Goal: Information Seeking & Learning: Learn about a topic

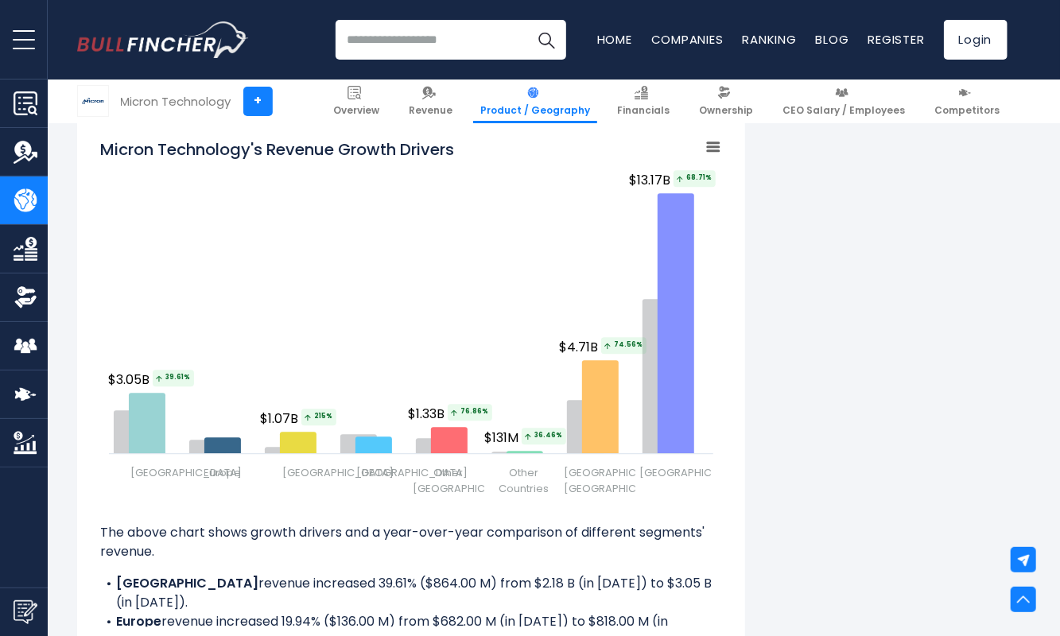
scroll to position [2043, 0]
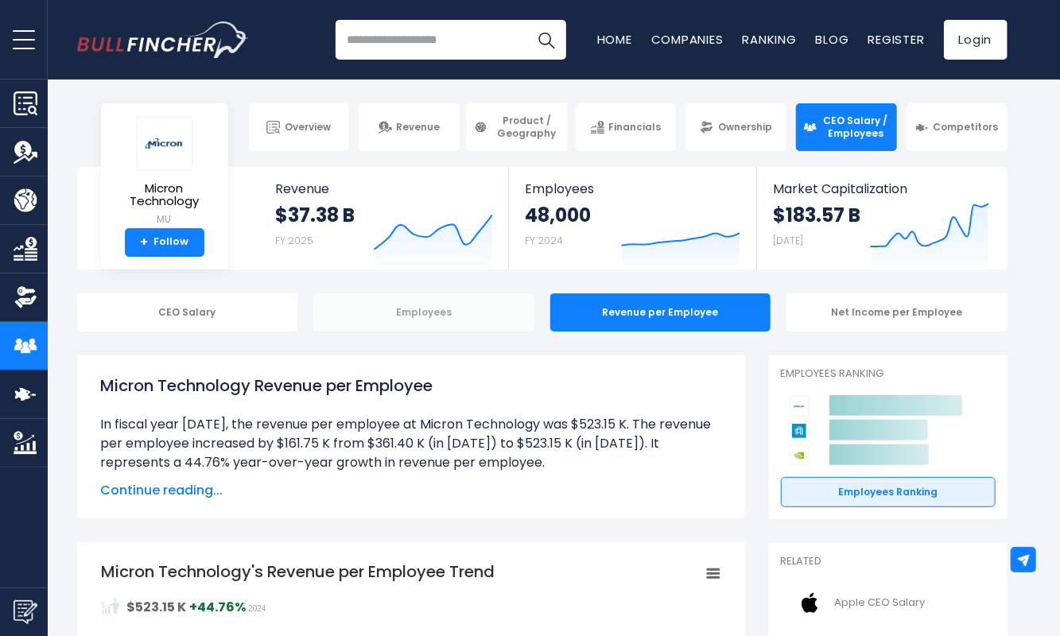
click at [455, 311] on div "Employees" at bounding box center [423, 312] width 221 height 38
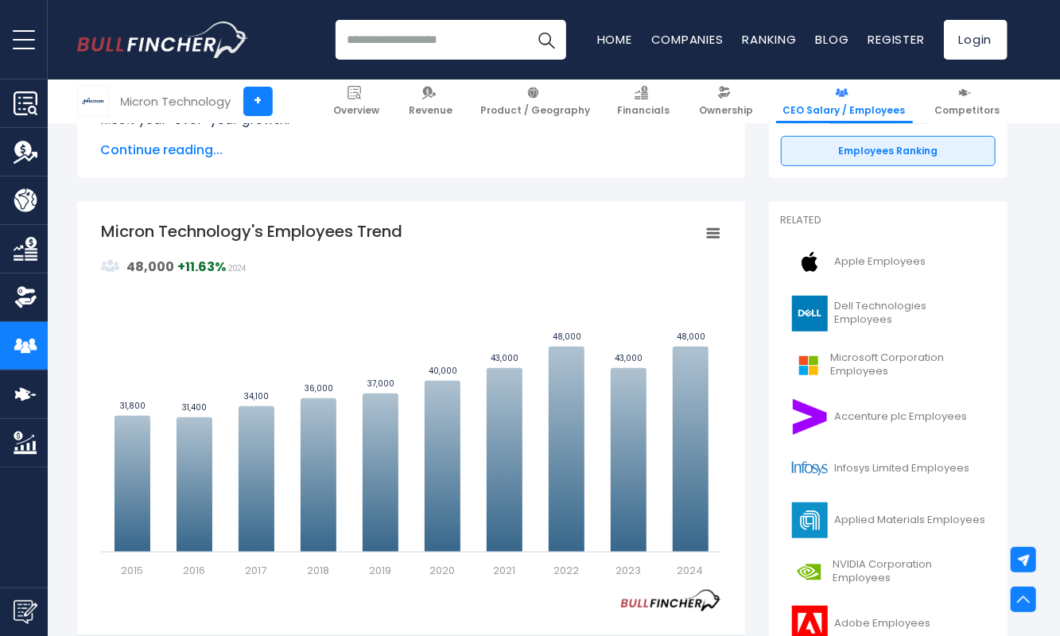
scroll to position [347, 0]
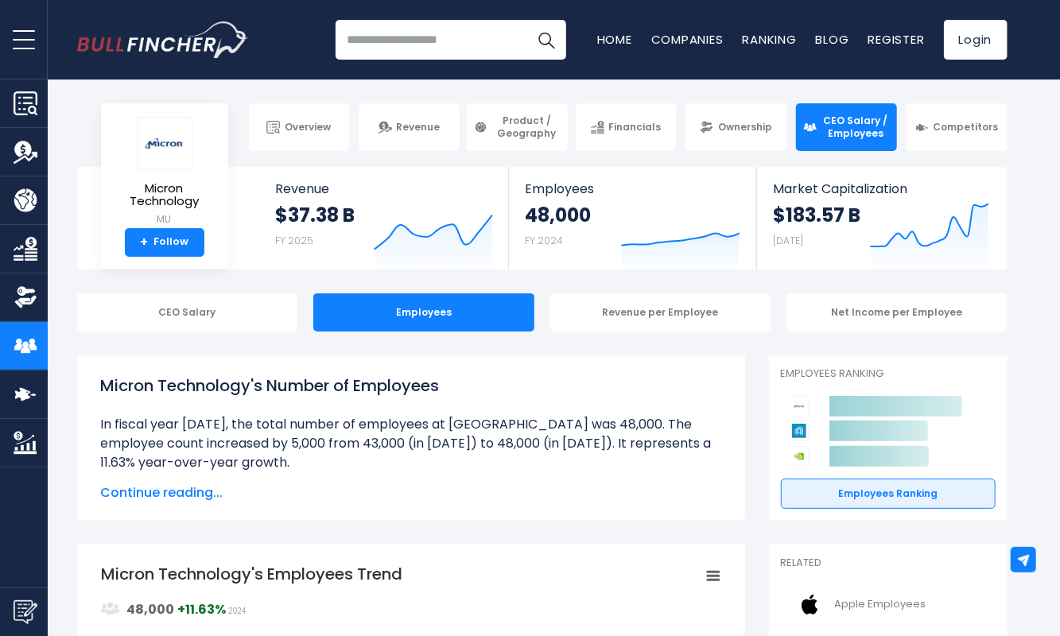
drag, startPoint x: 101, startPoint y: 420, endPoint x: 292, endPoint y: 467, distance: 196.6
click at [292, 467] on li at bounding box center [411, 443] width 620 height 57
copy li "In fiscal year 2024, the total number of employees at Micron Technology was 48,…"
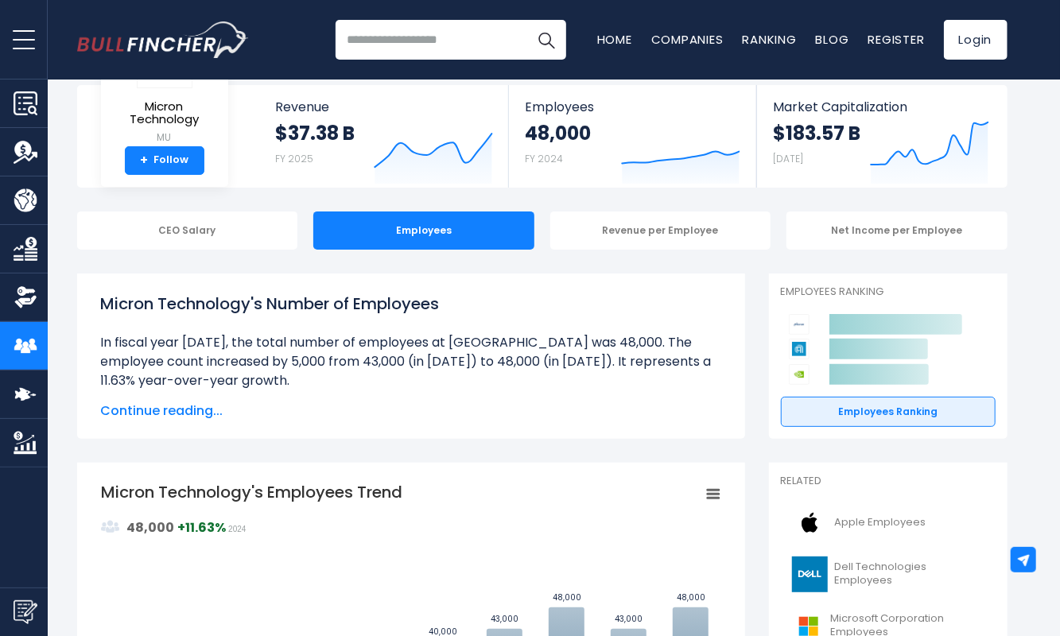
scroll to position [83, 0]
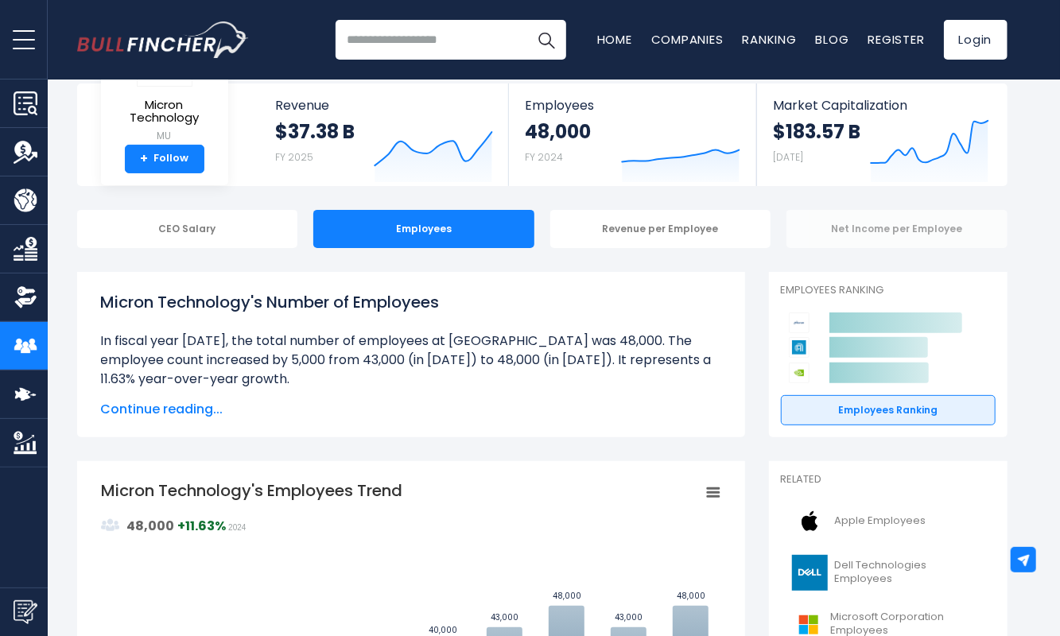
click at [882, 224] on div "Net Income per Employee" at bounding box center [896, 229] width 221 height 38
click at [835, 235] on div "Net Income per Employee" at bounding box center [896, 229] width 221 height 38
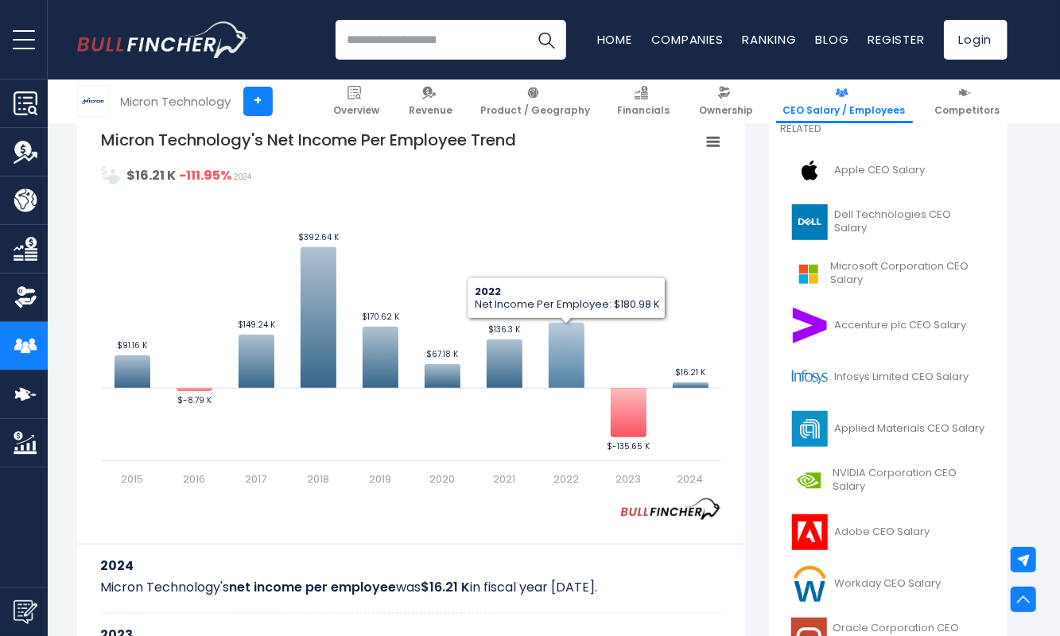
scroll to position [432, 0]
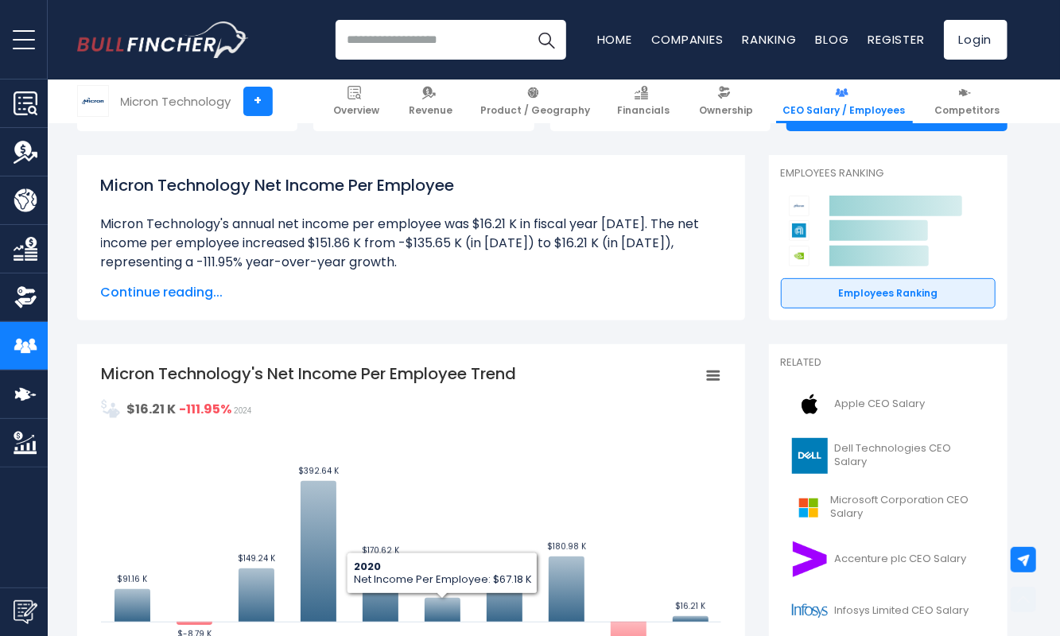
scroll to position [172, 0]
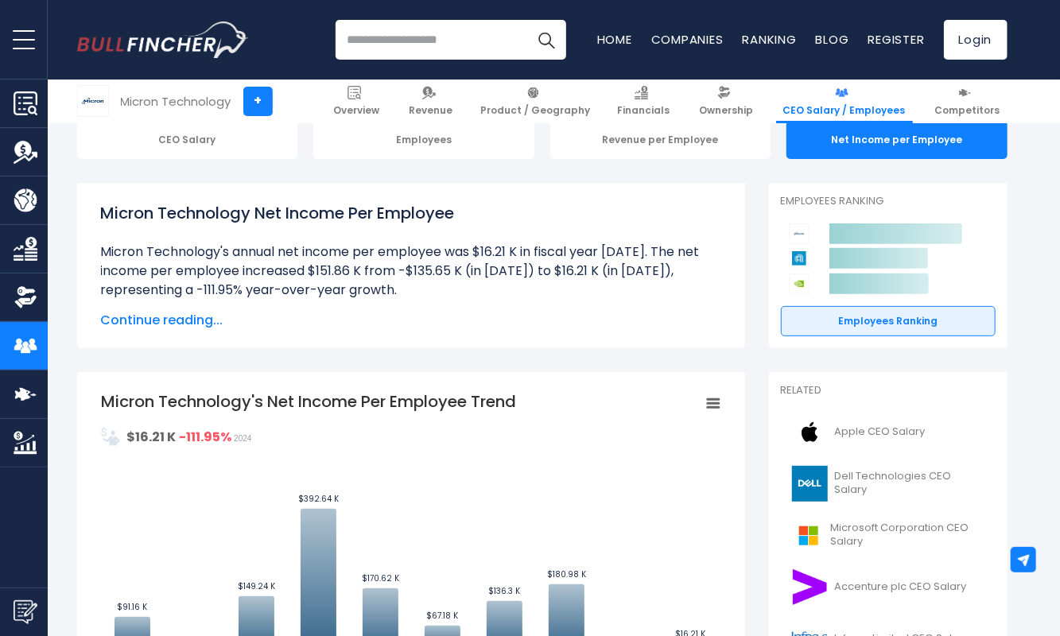
click at [436, 45] on input "search" at bounding box center [450, 40] width 231 height 40
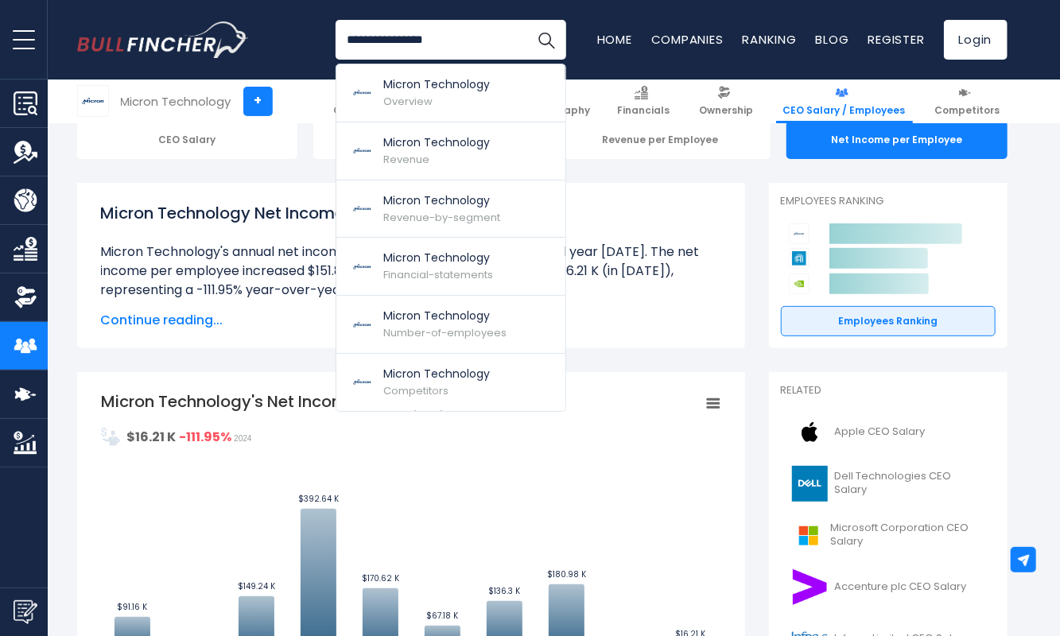
type input "**********"
click at [526, 20] on button "Search" at bounding box center [546, 40] width 40 height 40
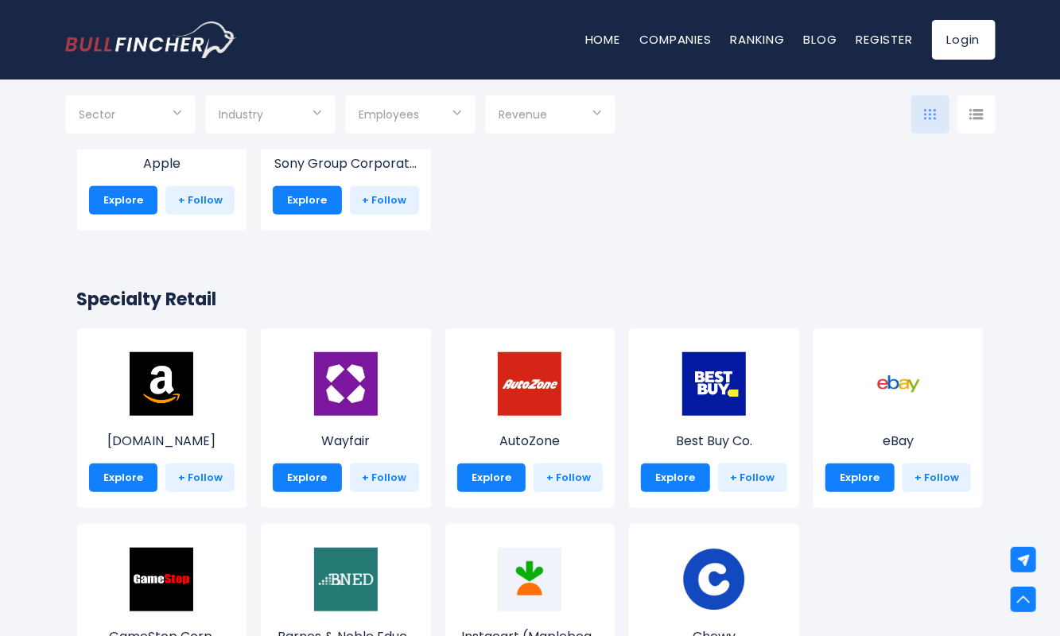
scroll to position [339, 0]
